Goal: Task Accomplishment & Management: Manage account settings

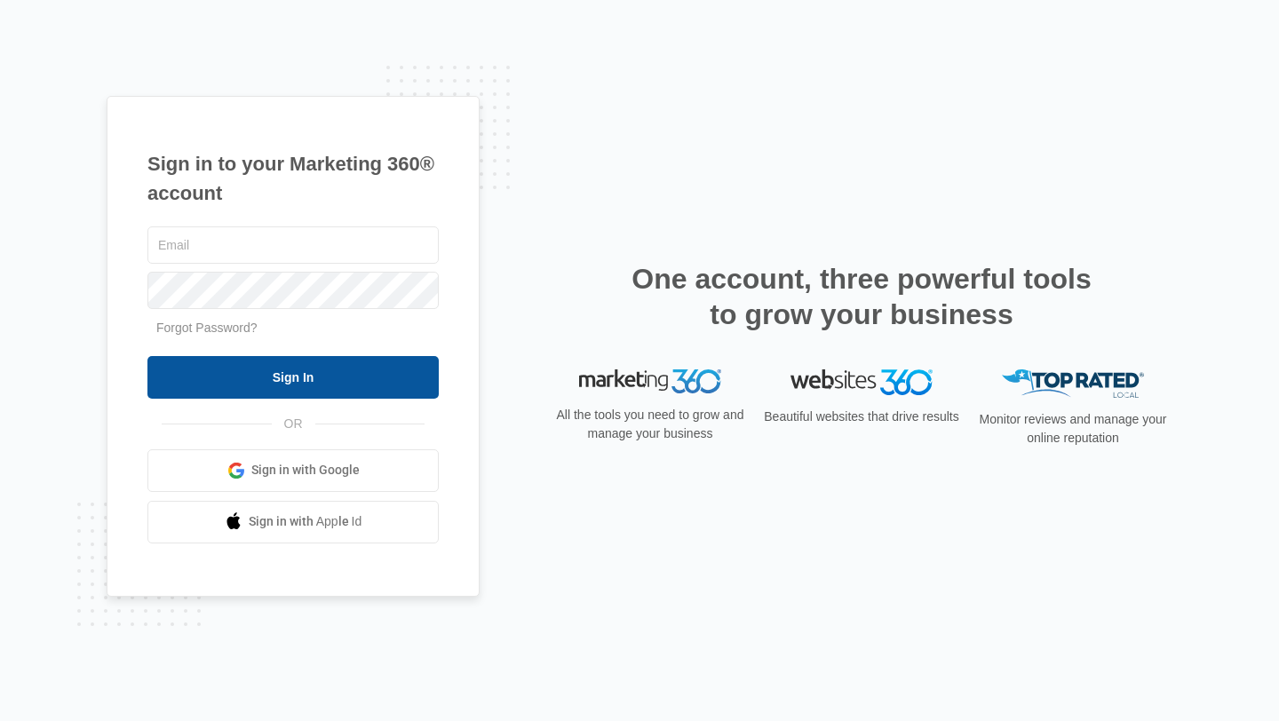
type input "[PERSON_NAME][EMAIL_ADDRESS][DOMAIN_NAME]"
click at [370, 387] on input "Sign In" at bounding box center [292, 377] width 291 height 43
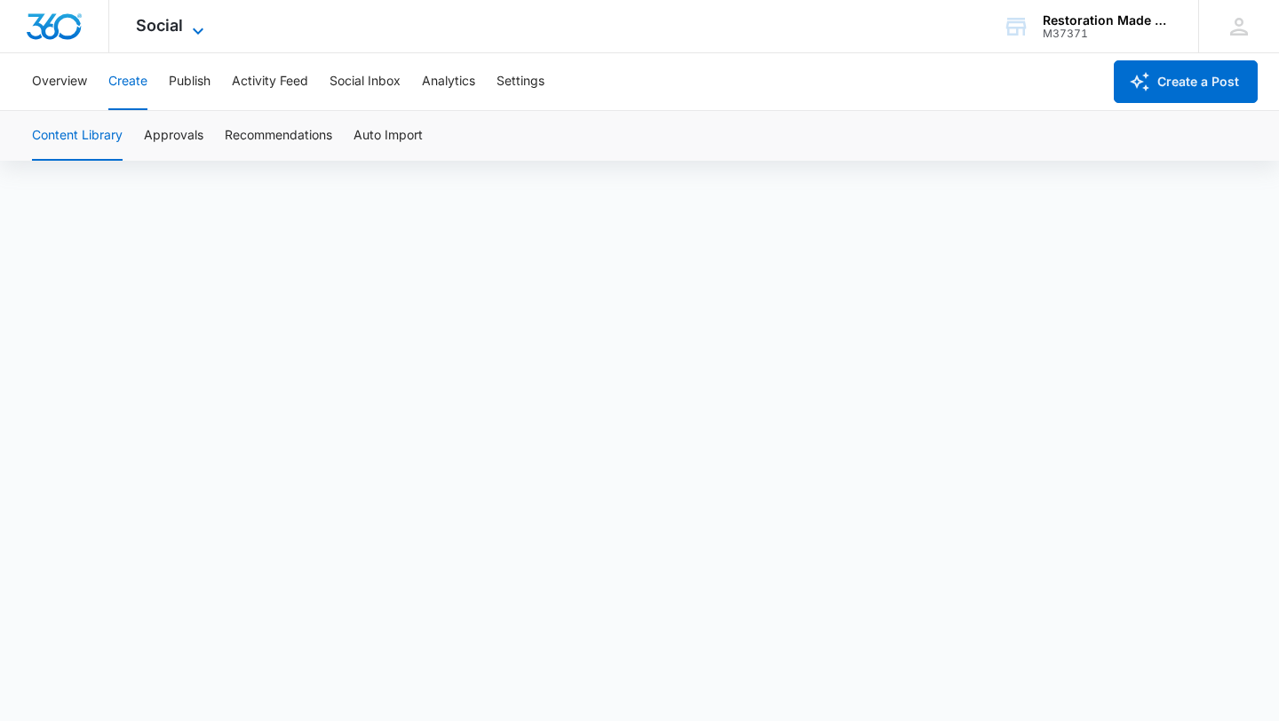
click at [175, 30] on span "Social" at bounding box center [159, 25] width 47 height 19
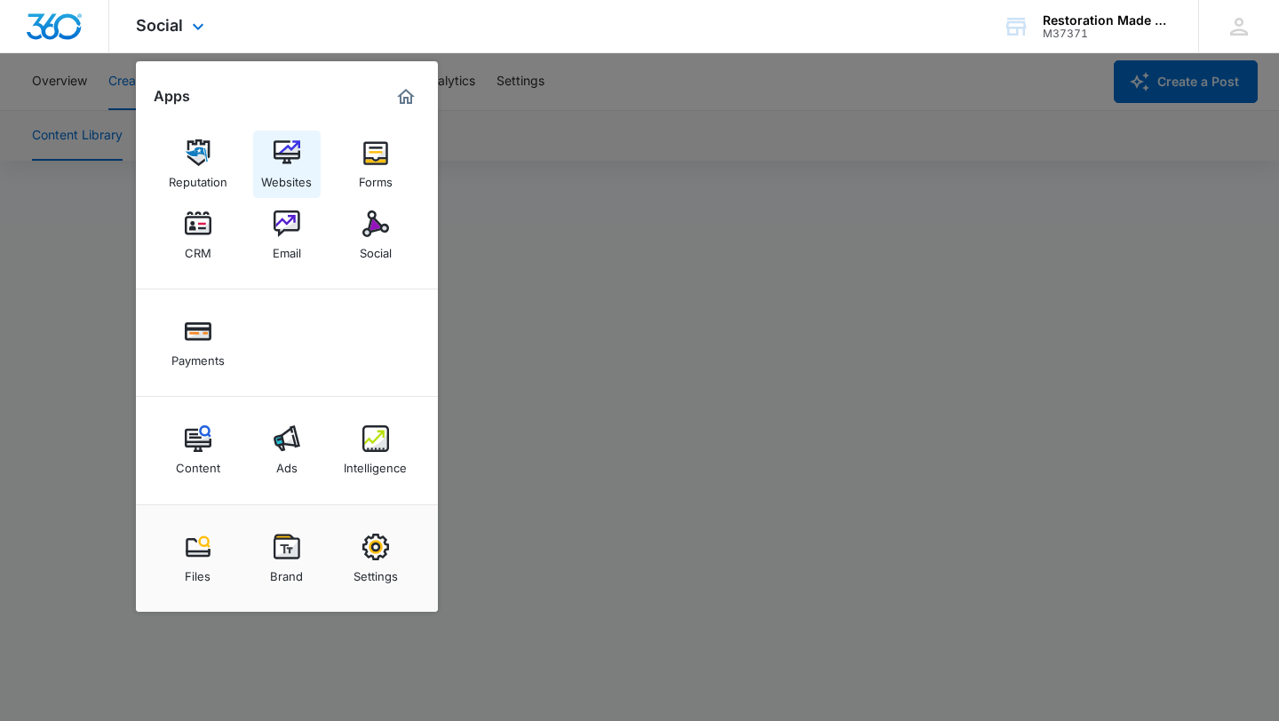
click at [293, 168] on div "Websites" at bounding box center [286, 177] width 51 height 23
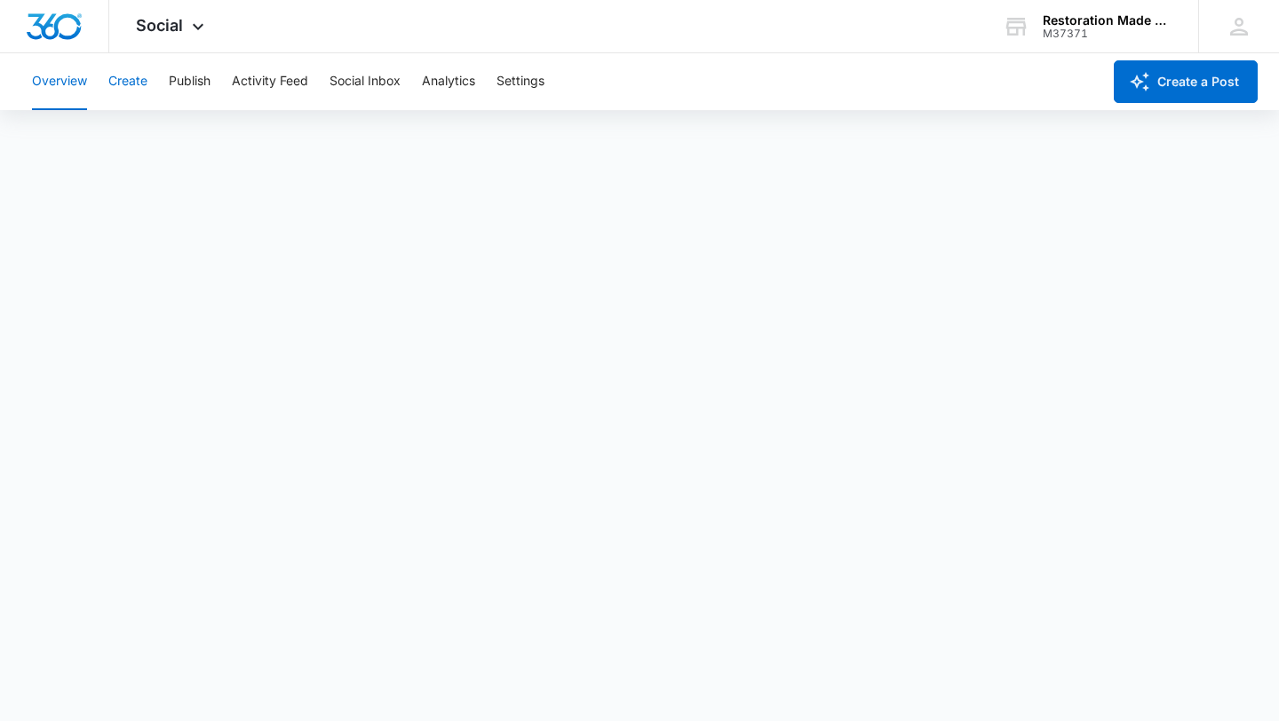
click at [139, 85] on button "Create" at bounding box center [127, 81] width 39 height 57
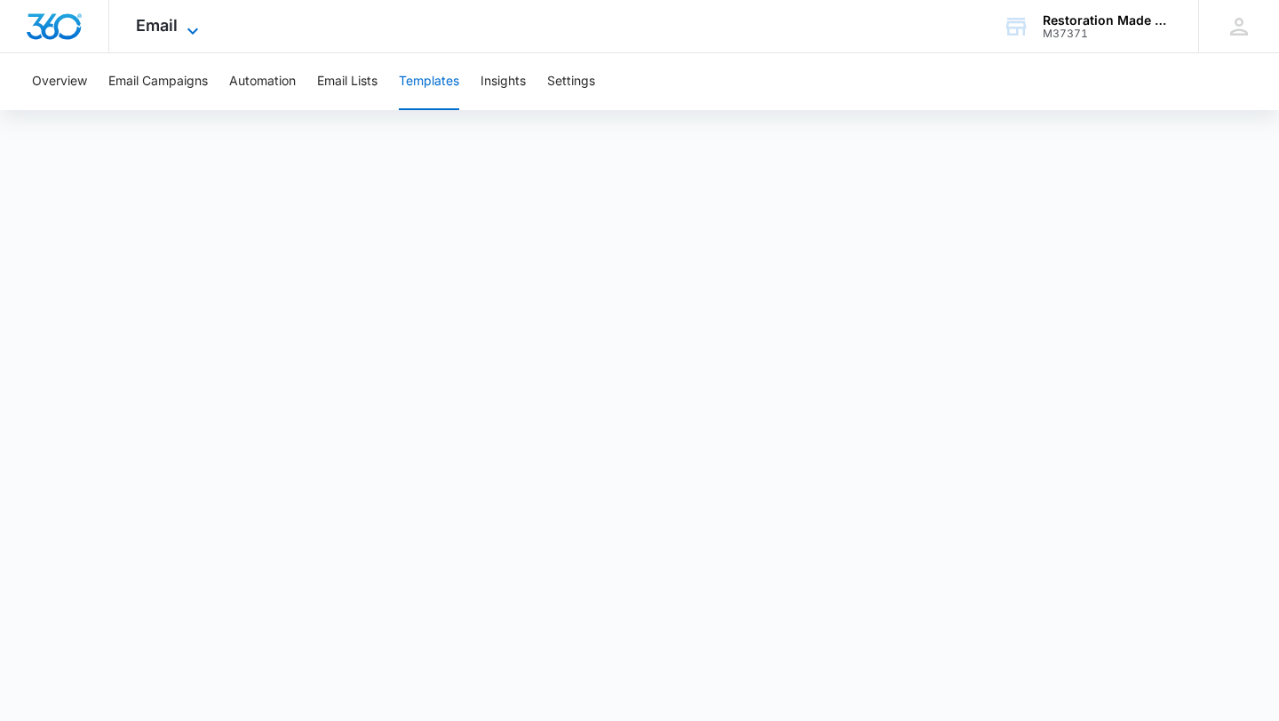
click at [188, 27] on icon at bounding box center [192, 30] width 21 height 21
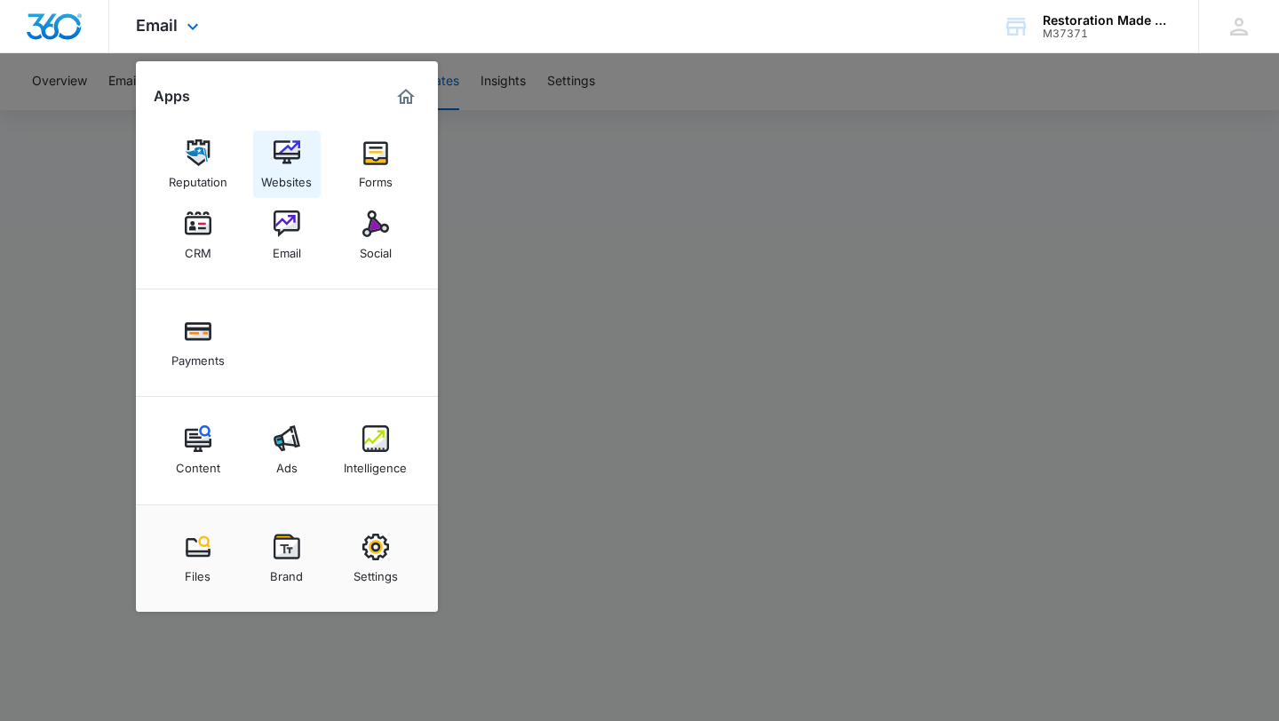
click at [296, 169] on div "Websites" at bounding box center [286, 177] width 51 height 23
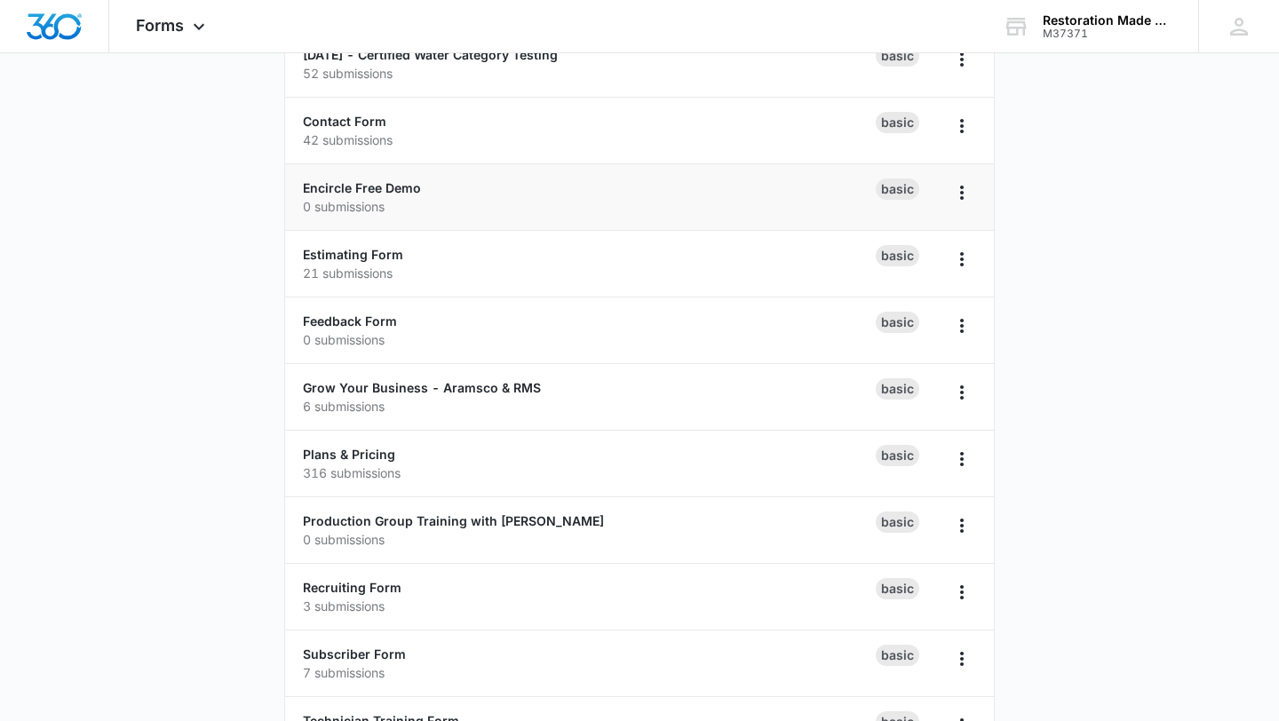
scroll to position [456, 0]
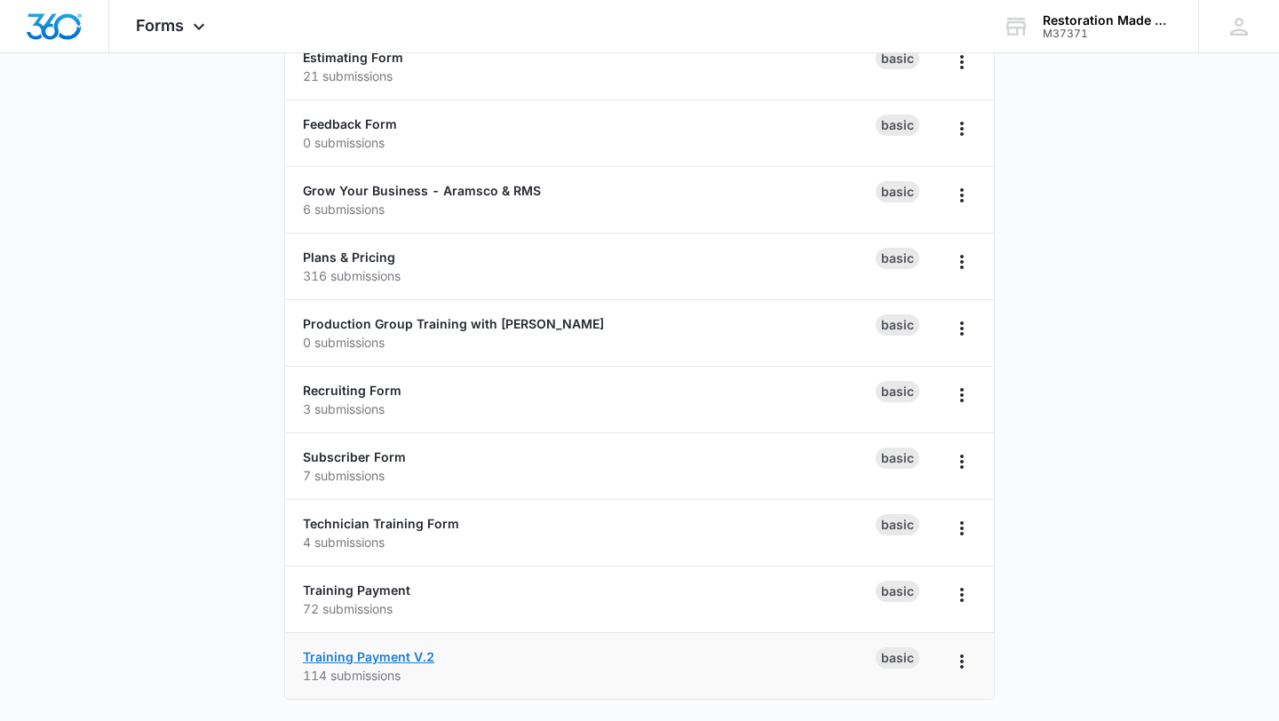
click at [398, 652] on link "Training Payment V.2" at bounding box center [368, 656] width 131 height 15
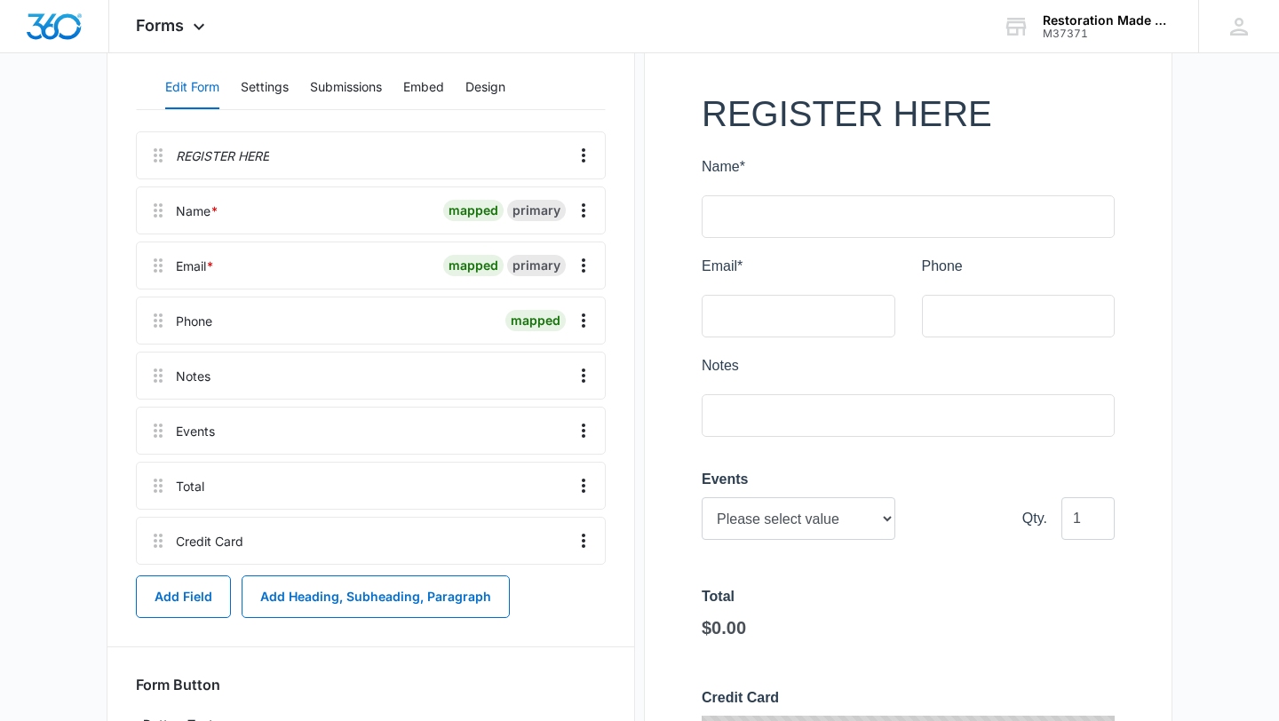
scroll to position [276, 0]
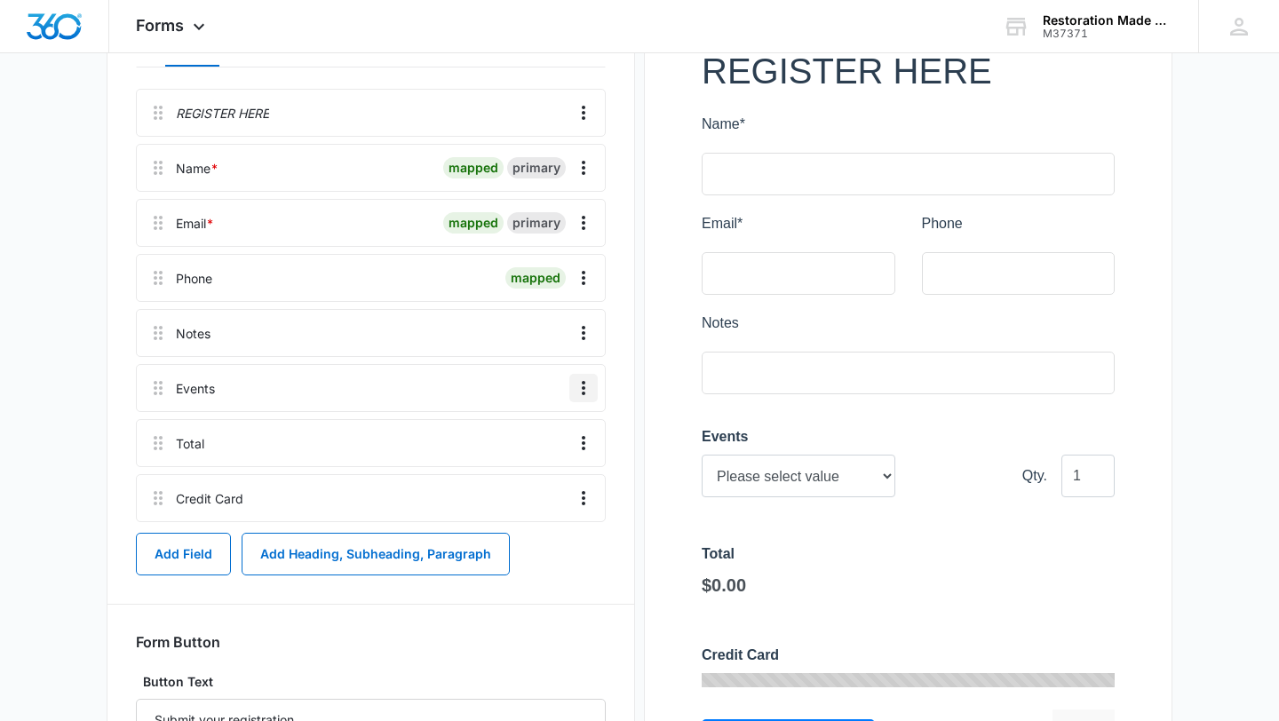
click at [587, 387] on icon "Overflow Menu" at bounding box center [583, 387] width 21 height 21
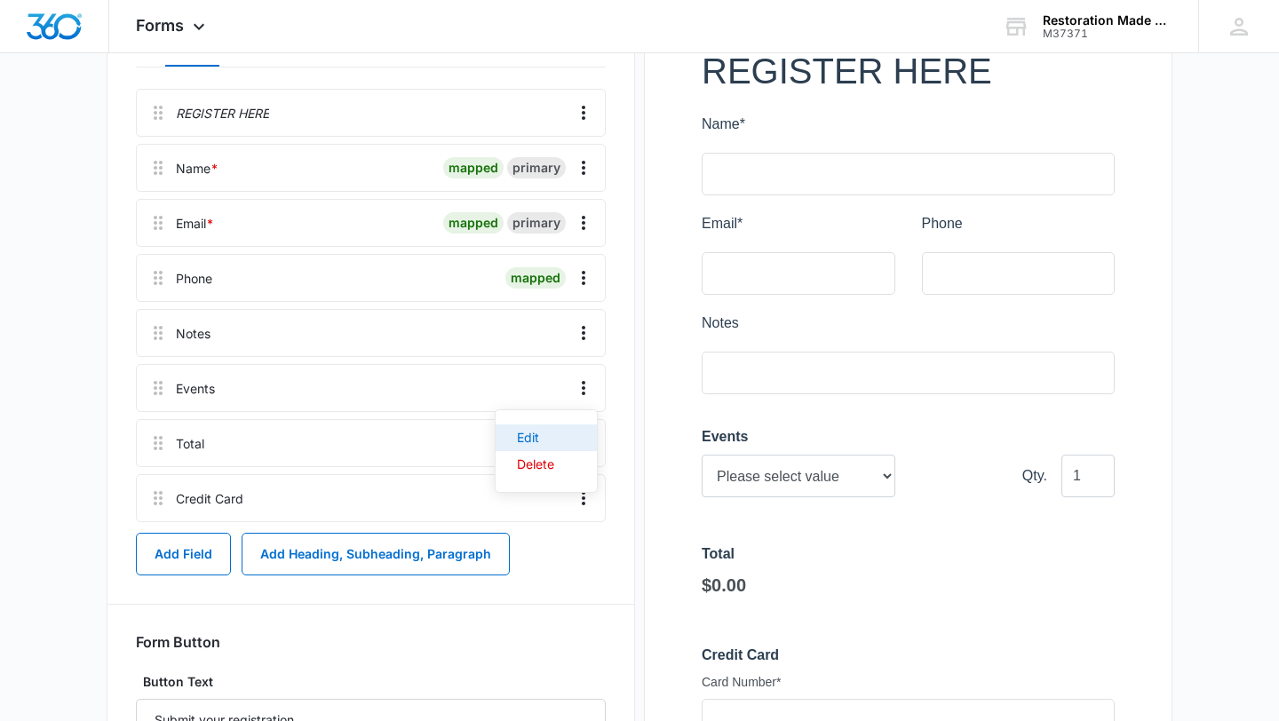
click at [551, 430] on button "Edit" at bounding box center [546, 438] width 101 height 27
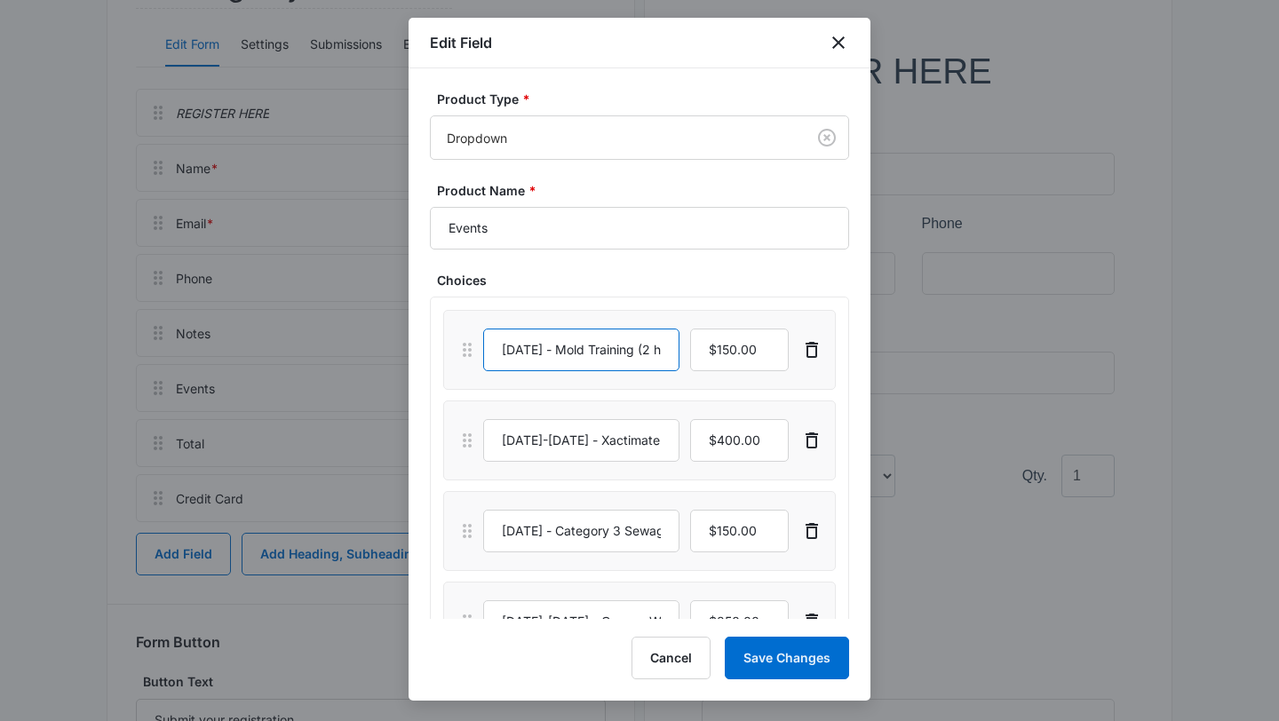
click at [582, 352] on input "September 5th, 2025 - Mold Training (2 hr online)" at bounding box center [581, 350] width 196 height 43
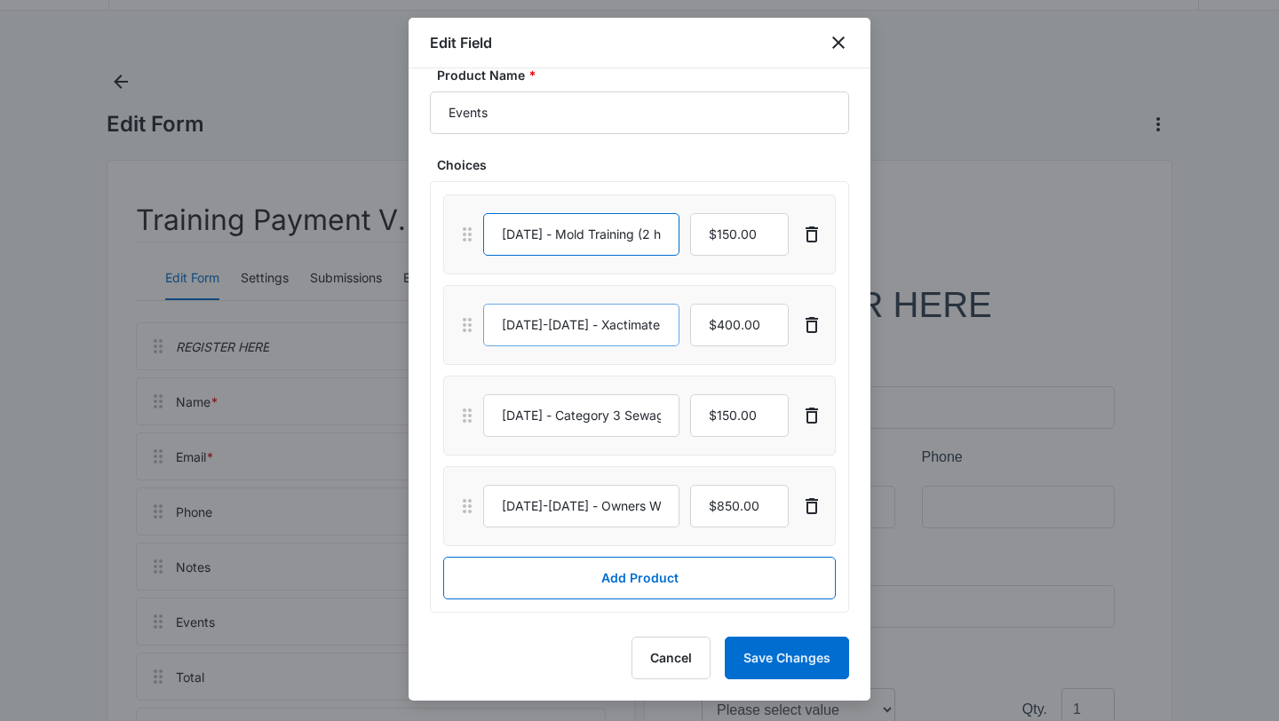
scroll to position [239, 0]
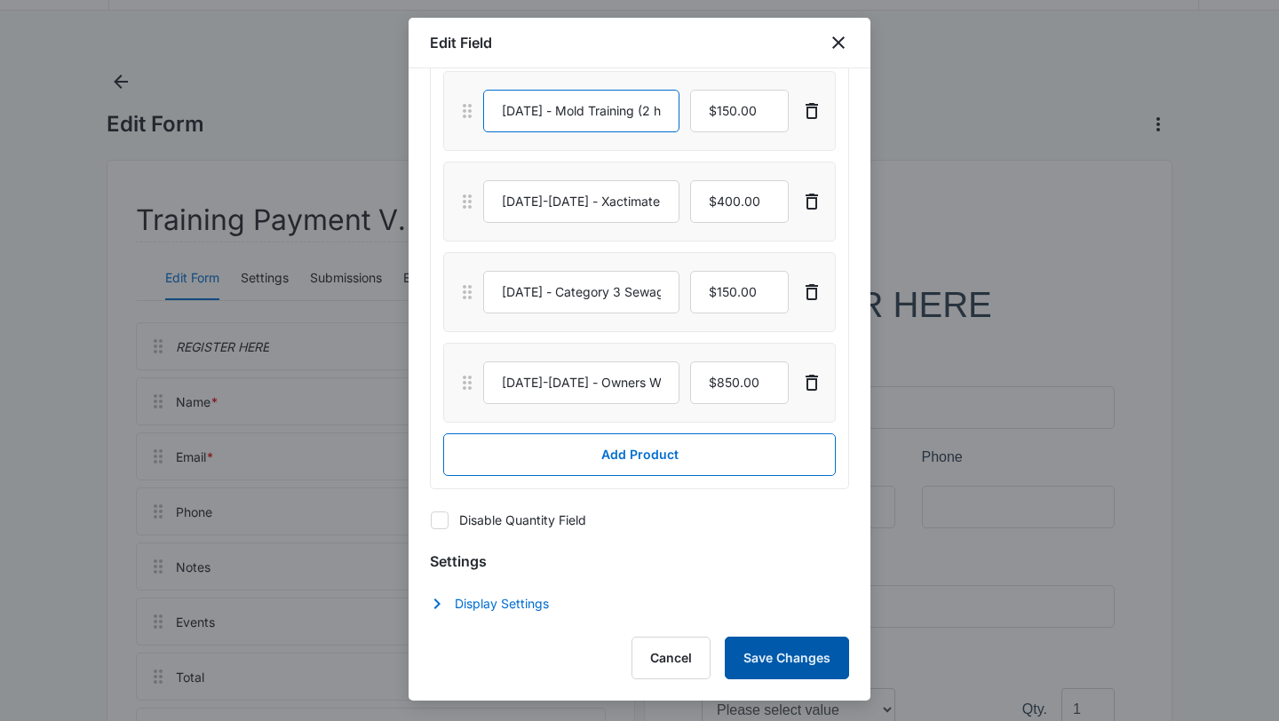
type input "September 12th, 2025 - Mold Training (2 hr online)"
click at [774, 655] on button "Save Changes" at bounding box center [787, 658] width 124 height 43
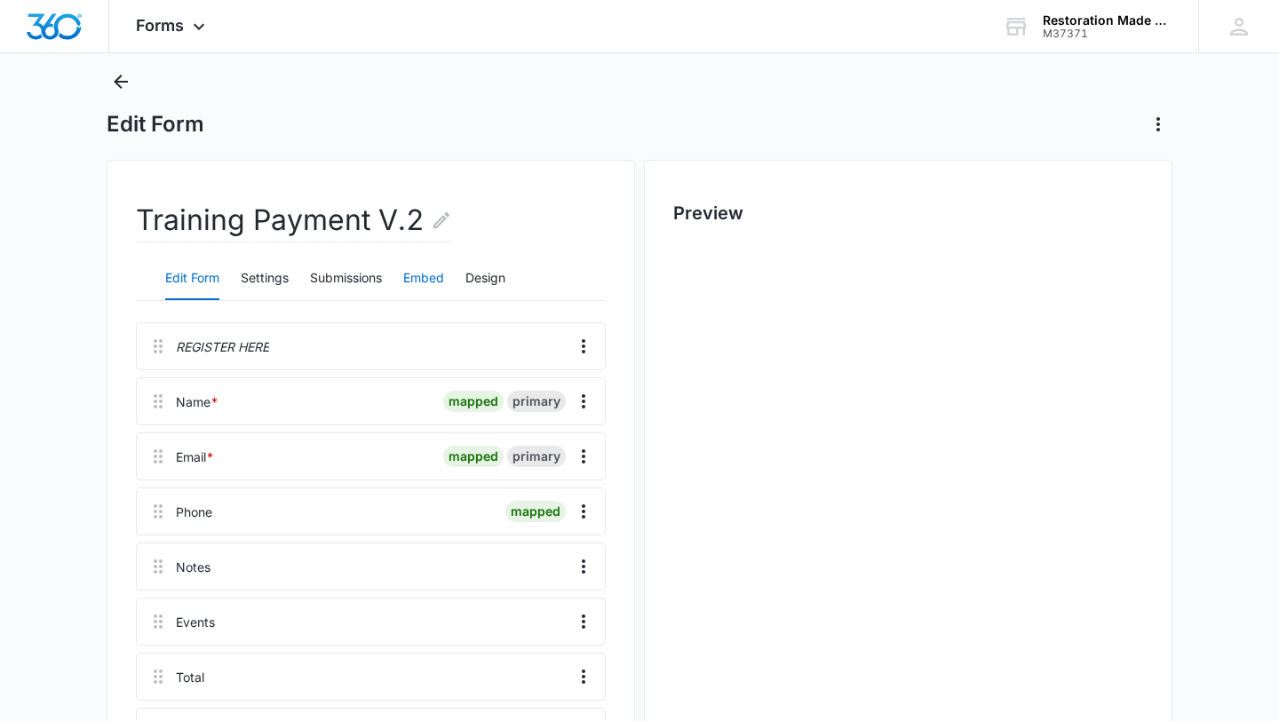
scroll to position [0, 0]
click at [440, 283] on button "Embed" at bounding box center [423, 279] width 41 height 43
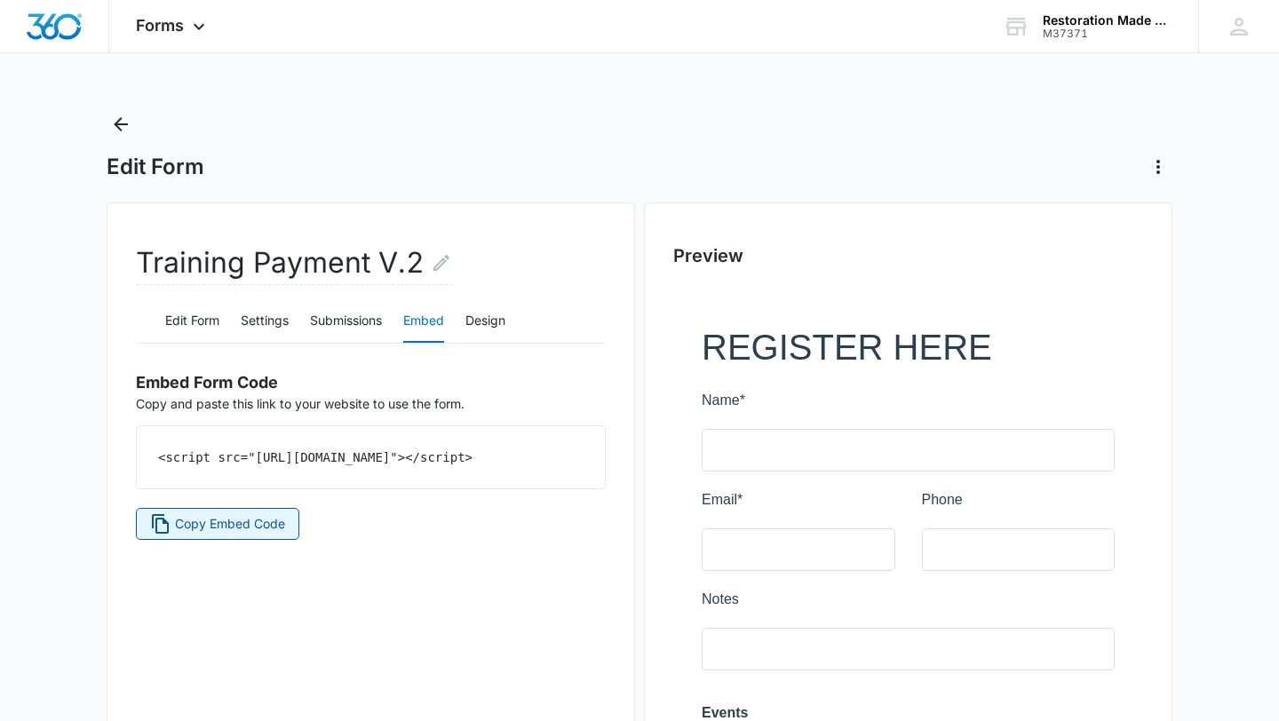
click at [282, 534] on span "Copy Embed Code" at bounding box center [230, 524] width 110 height 20
click at [201, 26] on icon at bounding box center [198, 30] width 21 height 21
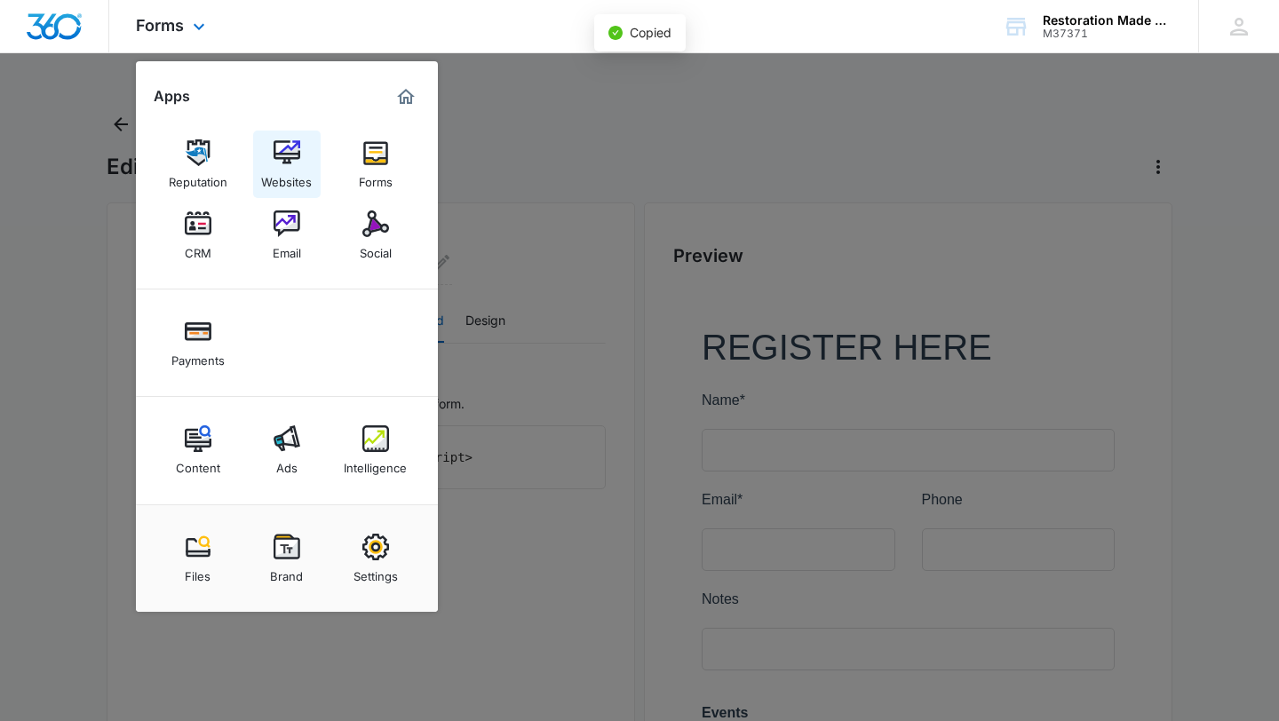
click at [302, 177] on div "Websites" at bounding box center [286, 177] width 51 height 23
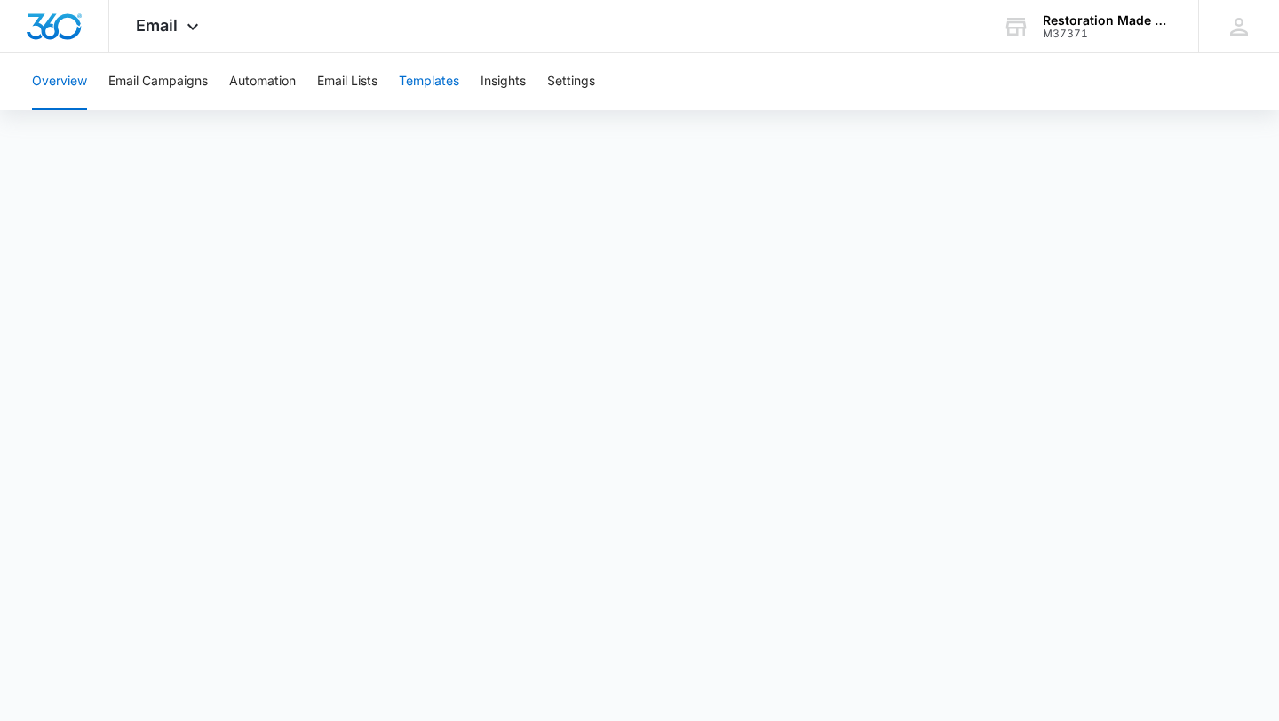
click at [425, 76] on button "Templates" at bounding box center [429, 81] width 60 height 57
click at [80, 84] on button "Overview" at bounding box center [59, 81] width 55 height 57
click at [187, 78] on button "Email Campaigns" at bounding box center [157, 81] width 99 height 57
